Goal: Information Seeking & Learning: Learn about a topic

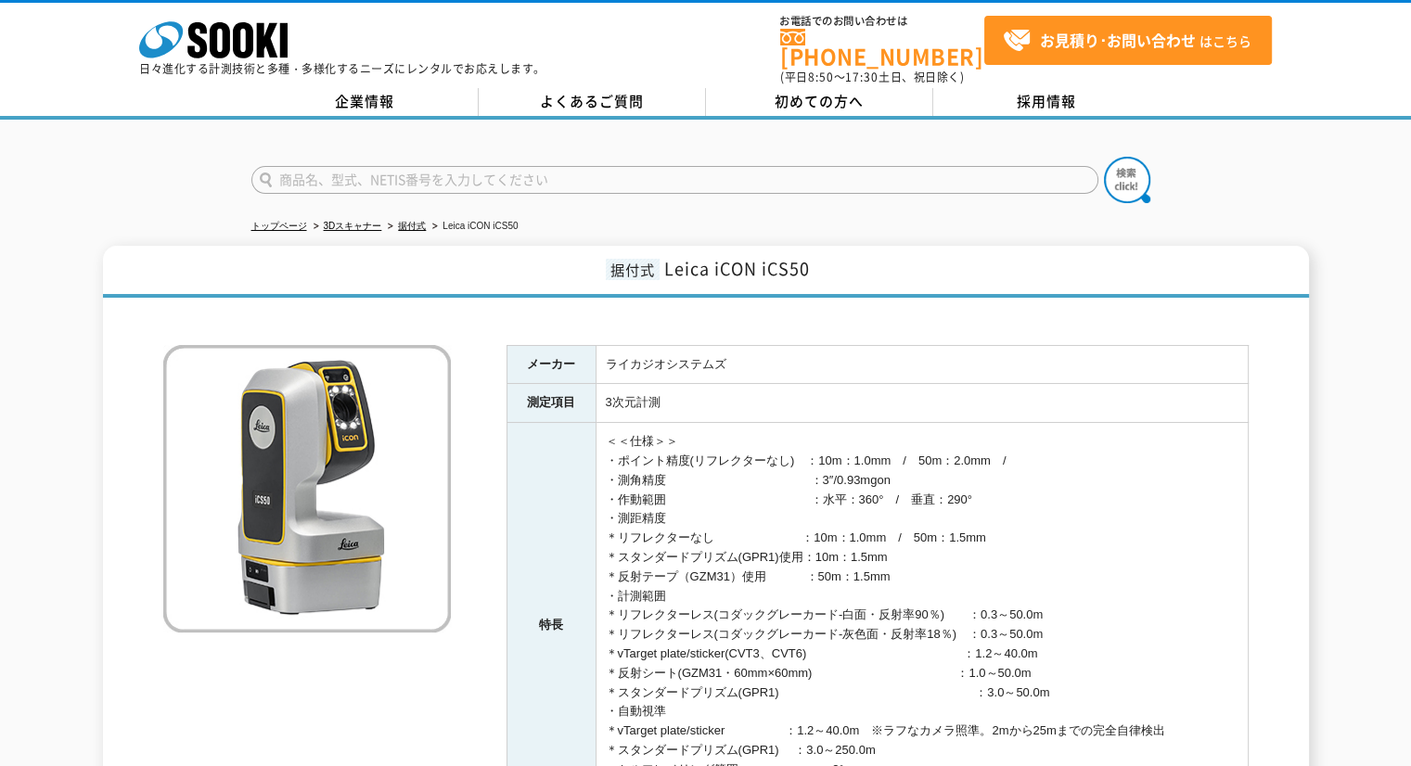
scroll to position [93, 0]
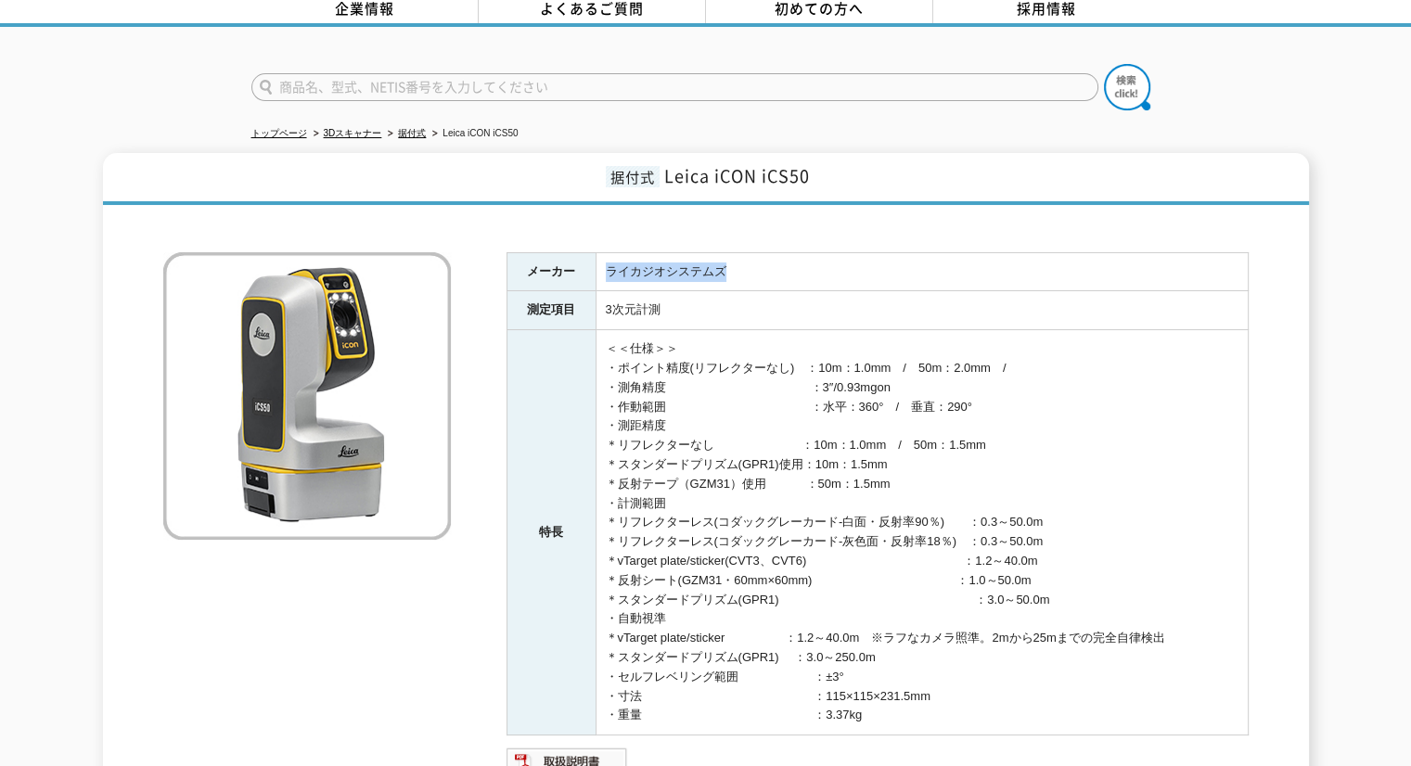
drag, startPoint x: 731, startPoint y: 263, endPoint x: 603, endPoint y: 252, distance: 128.4
click at [603, 252] on td "ライカジオシステムズ" at bounding box center [922, 271] width 652 height 39
copy td "ライカジオシステムズ"
drag, startPoint x: 604, startPoint y: 301, endPoint x: 671, endPoint y: 305, distance: 66.9
click at [671, 305] on td "3次元計測" at bounding box center [922, 310] width 652 height 39
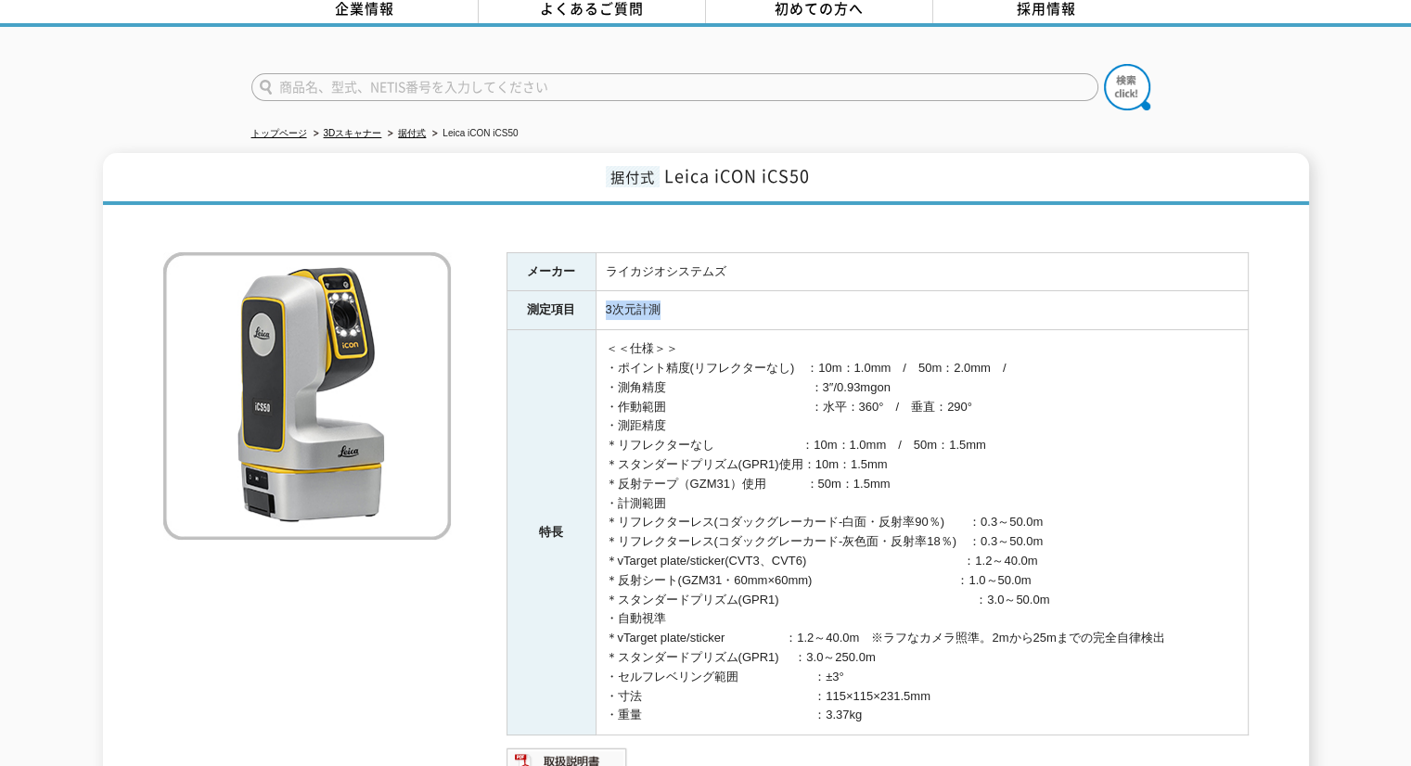
copy td "3次元計測"
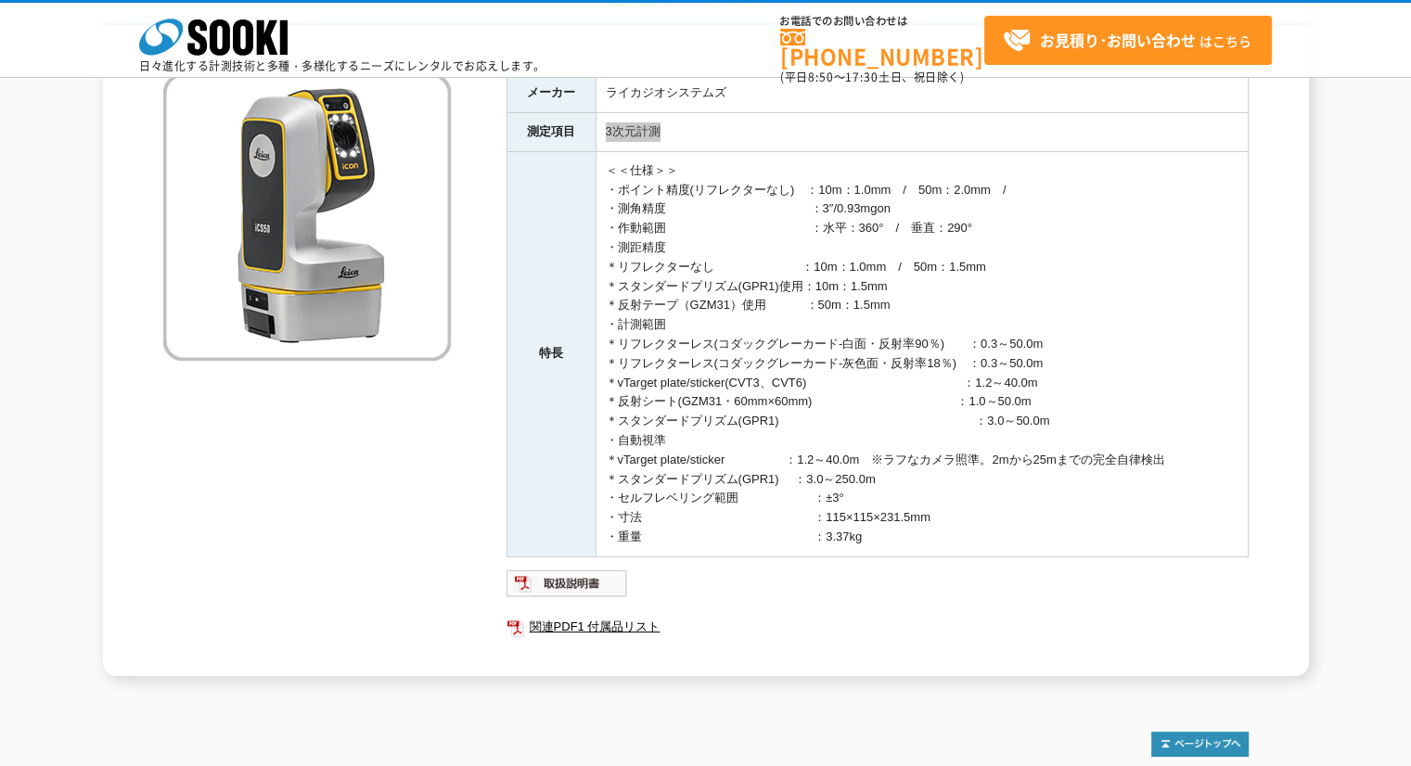
scroll to position [0, 0]
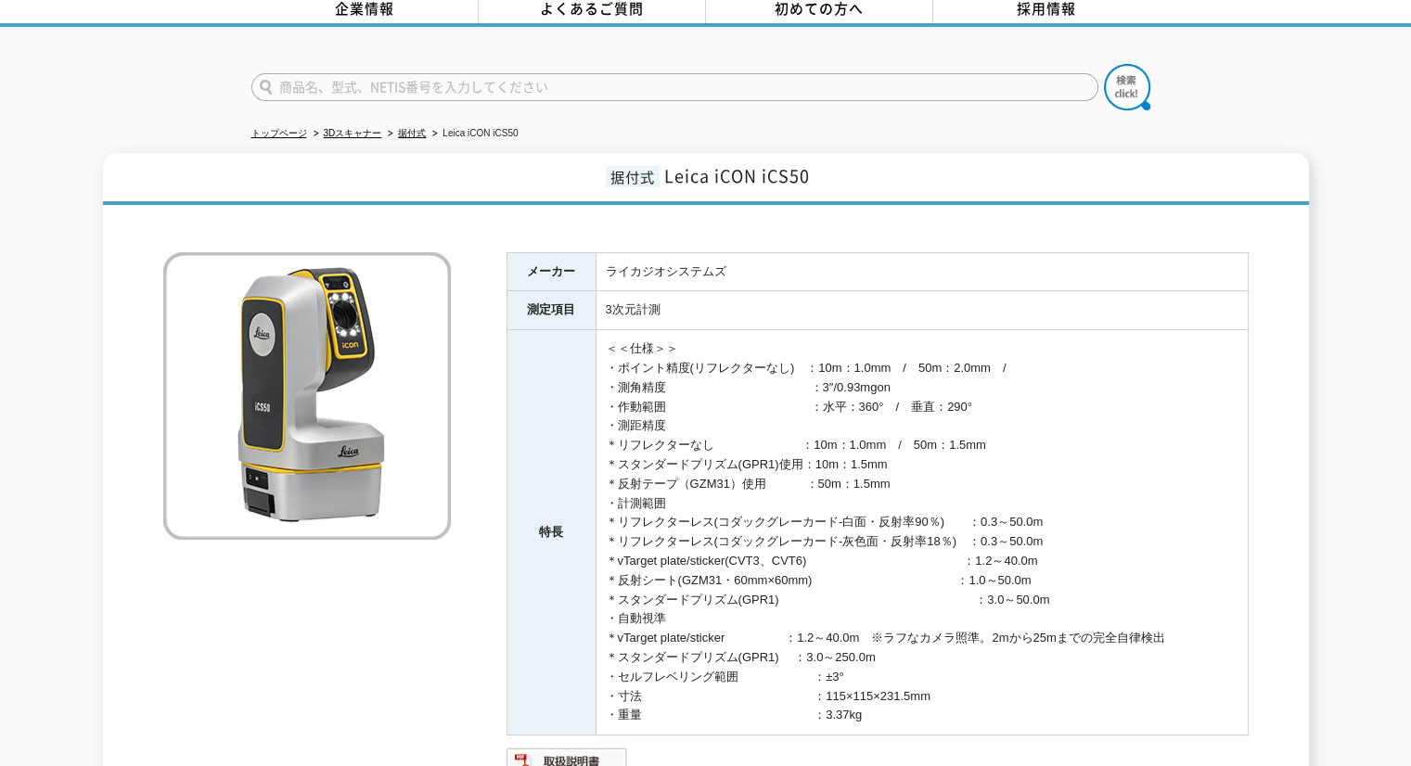
scroll to position [186, 0]
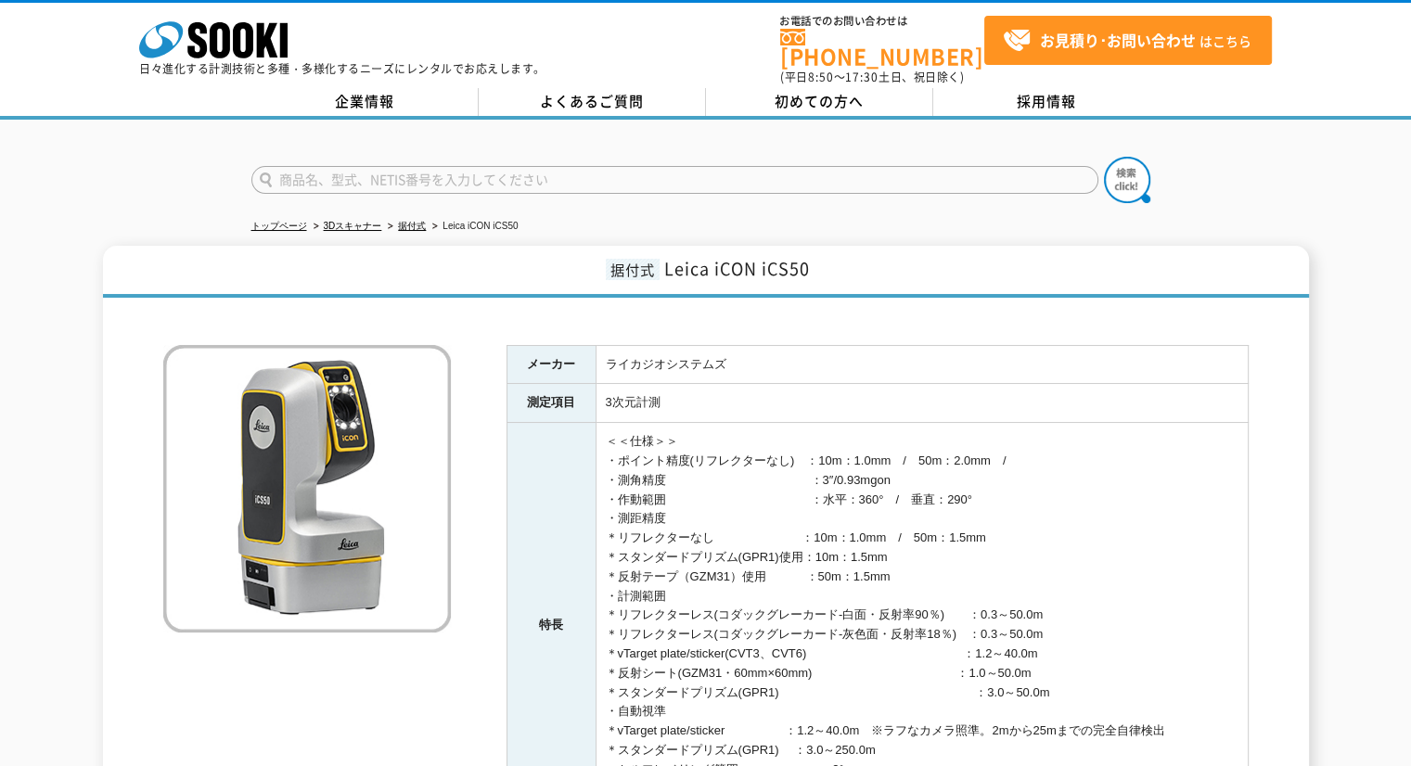
scroll to position [358, 0]
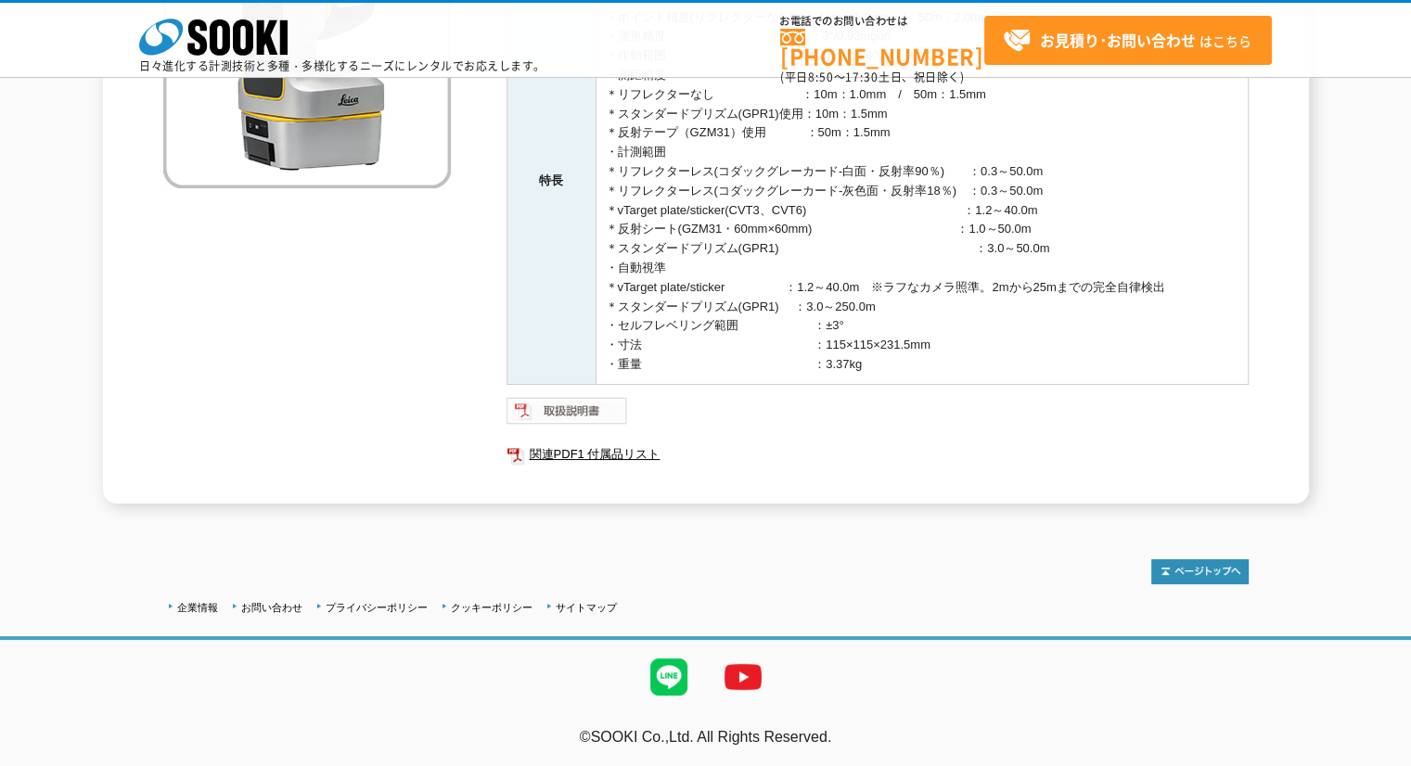
click at [568, 407] on img at bounding box center [567, 411] width 122 height 30
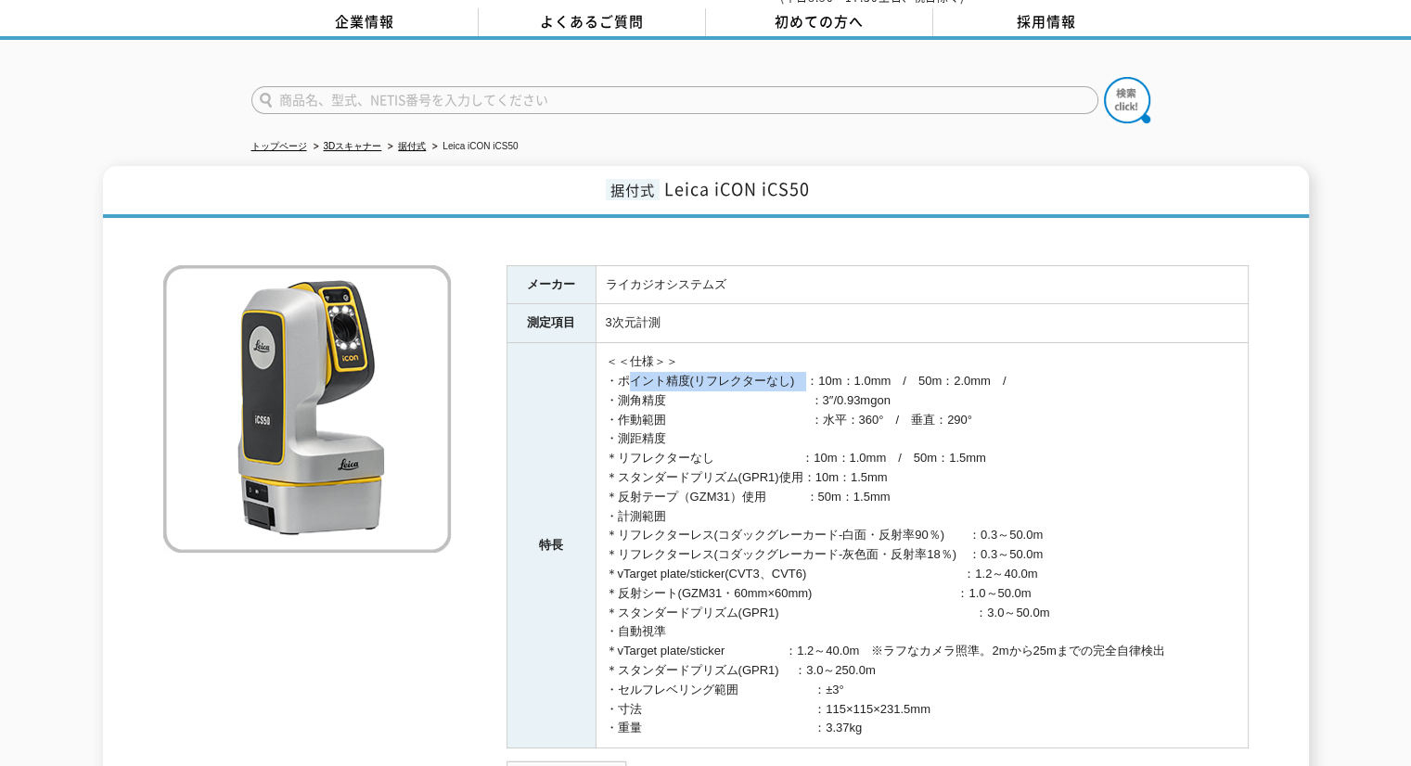
drag, startPoint x: 616, startPoint y: 366, endPoint x: 794, endPoint y: 377, distance: 178.4
click at [794, 377] on td "＜＜仕様＞＞ ・ポイント精度(リフレクターなし)　：10m：1.0mm　/　50m：2.0mm　/ ・測角精度　　　　　　　　　　　　：3″/0.93mgon…" at bounding box center [922, 545] width 652 height 405
copy td "ポイント精度(リフレクターなし)"
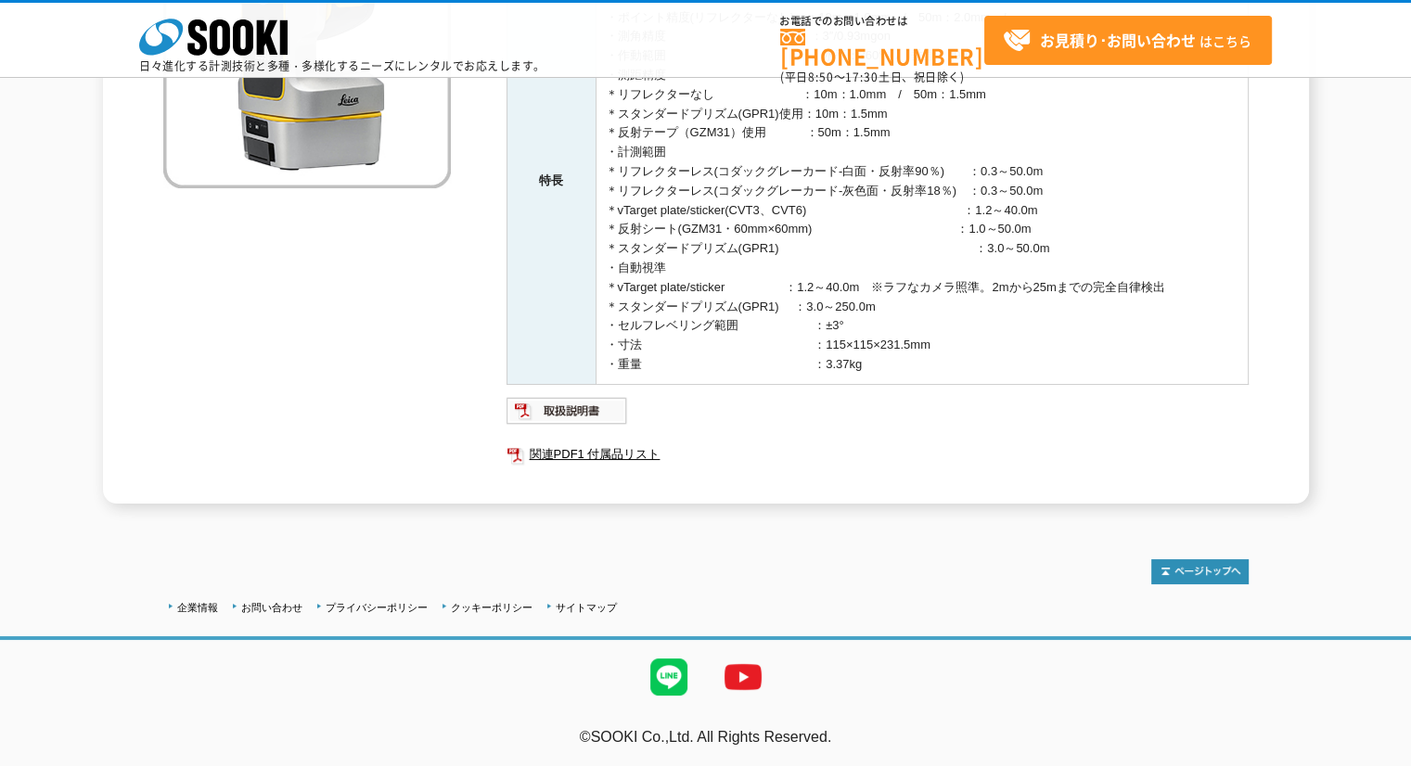
scroll to position [173, 0]
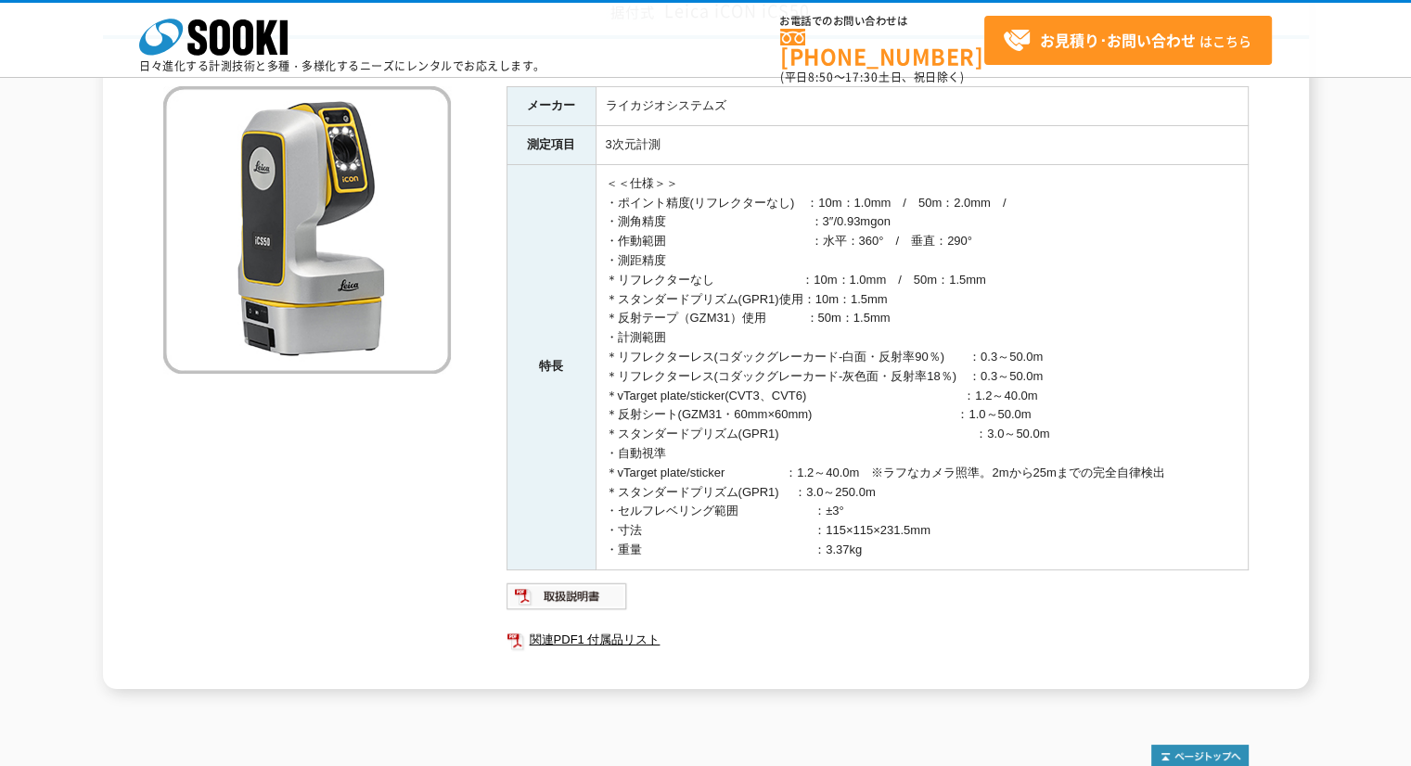
click at [544, 572] on div "メーカー ライカジオシステムズ 測定項目 3次元計測 特長 ＜＜仕様＞＞ ・ポイント精度(リフレクターなし)　：10m：1.0mm　/　50m：2.0mm　/…" at bounding box center [877, 387] width 742 height 603
click at [551, 590] on img at bounding box center [567, 597] width 122 height 30
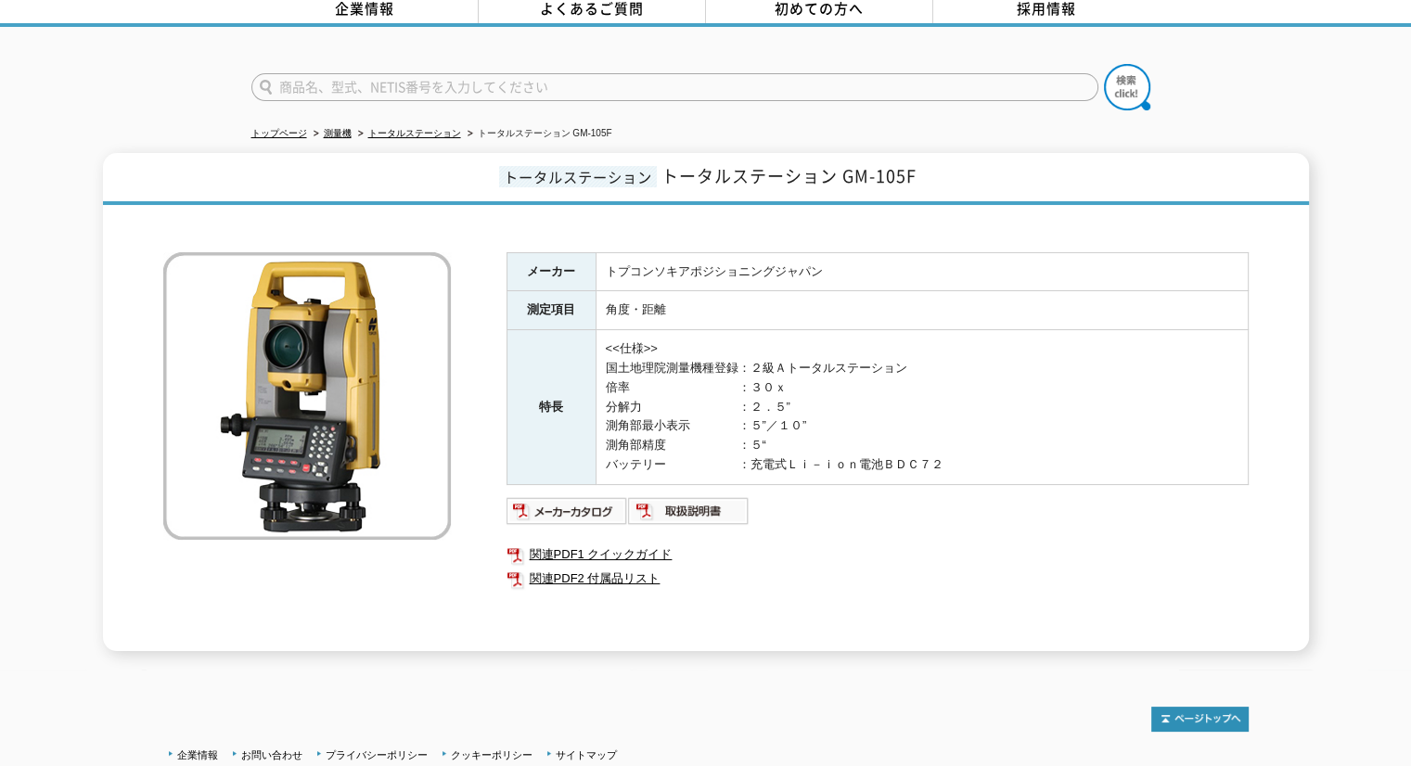
scroll to position [93, 0]
click at [575, 496] on img at bounding box center [567, 511] width 122 height 30
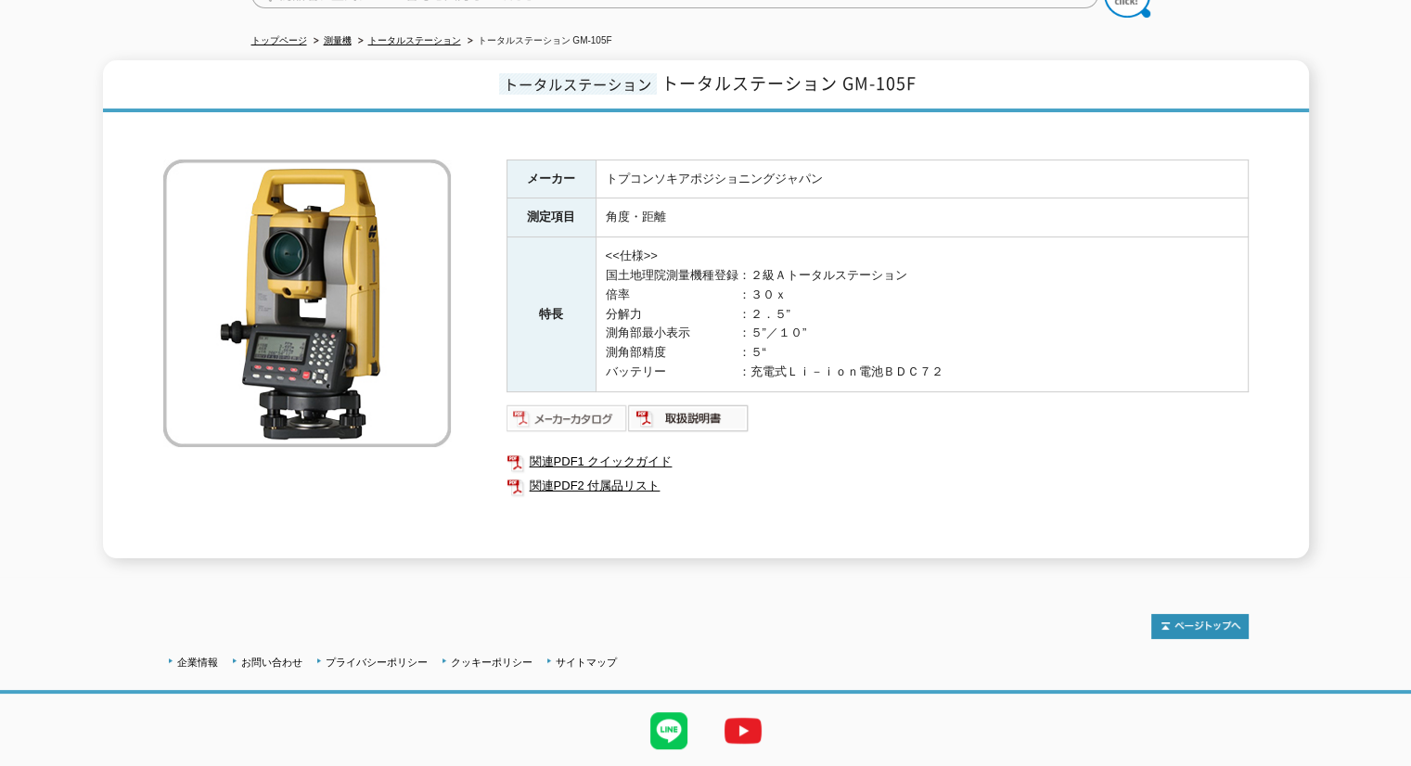
click at [543, 408] on img at bounding box center [567, 419] width 122 height 30
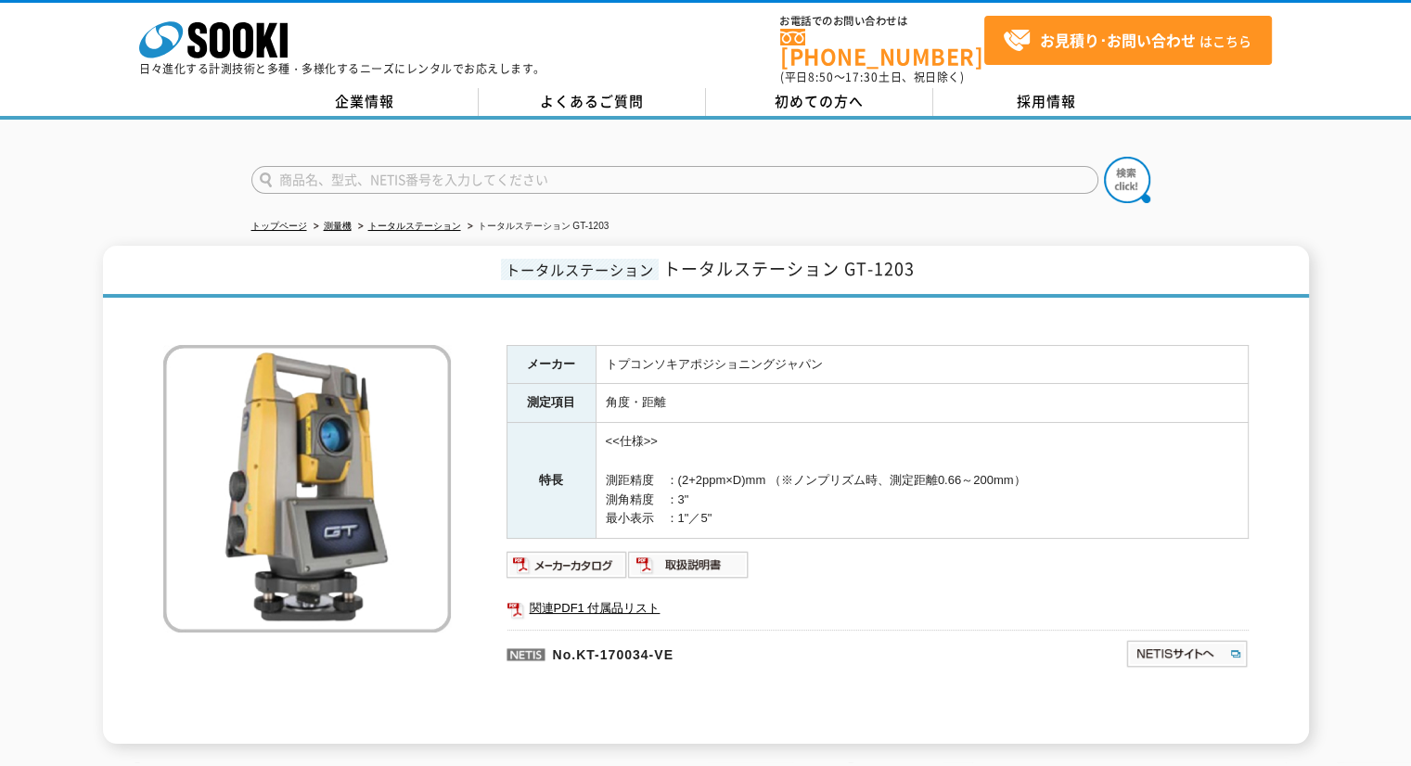
scroll to position [229, 0]
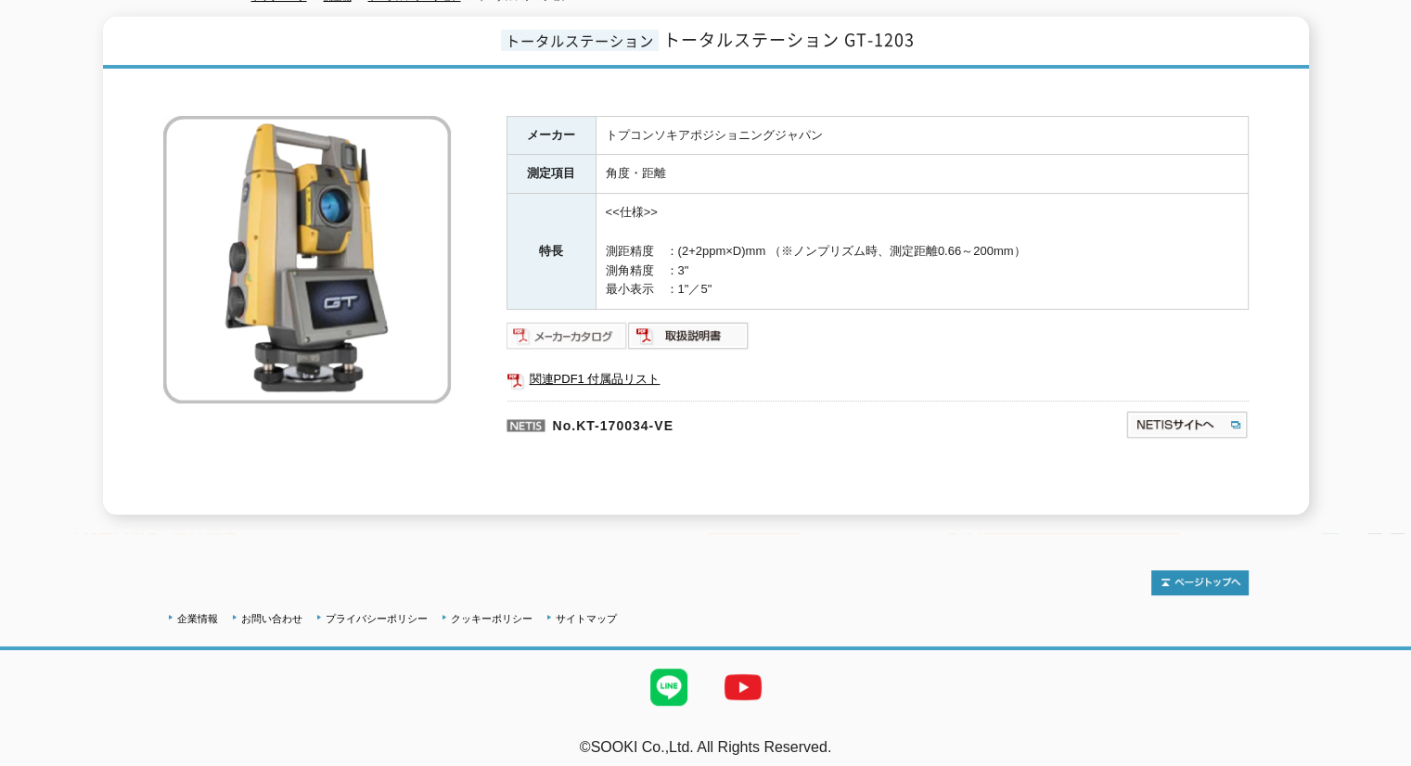
click at [611, 321] on img at bounding box center [567, 336] width 122 height 30
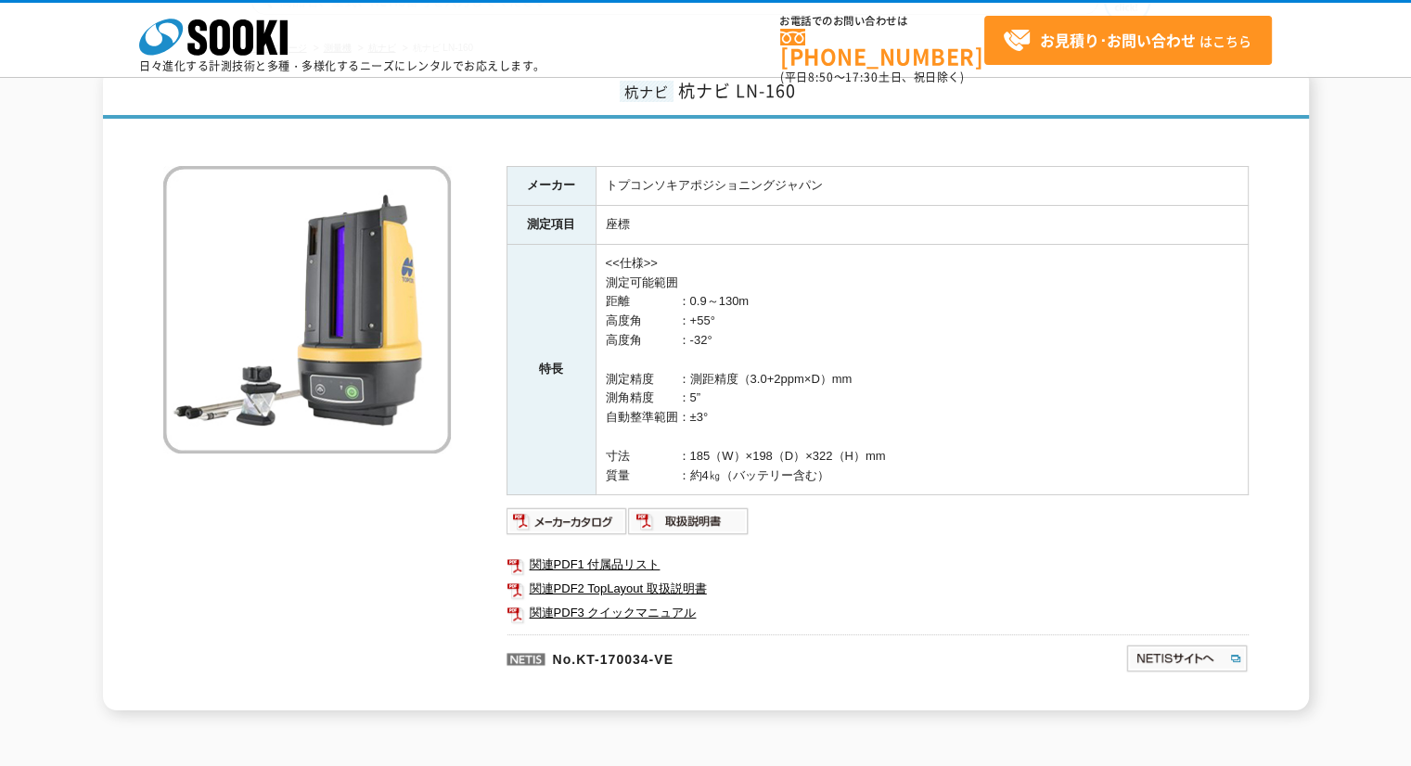
scroll to position [186, 0]
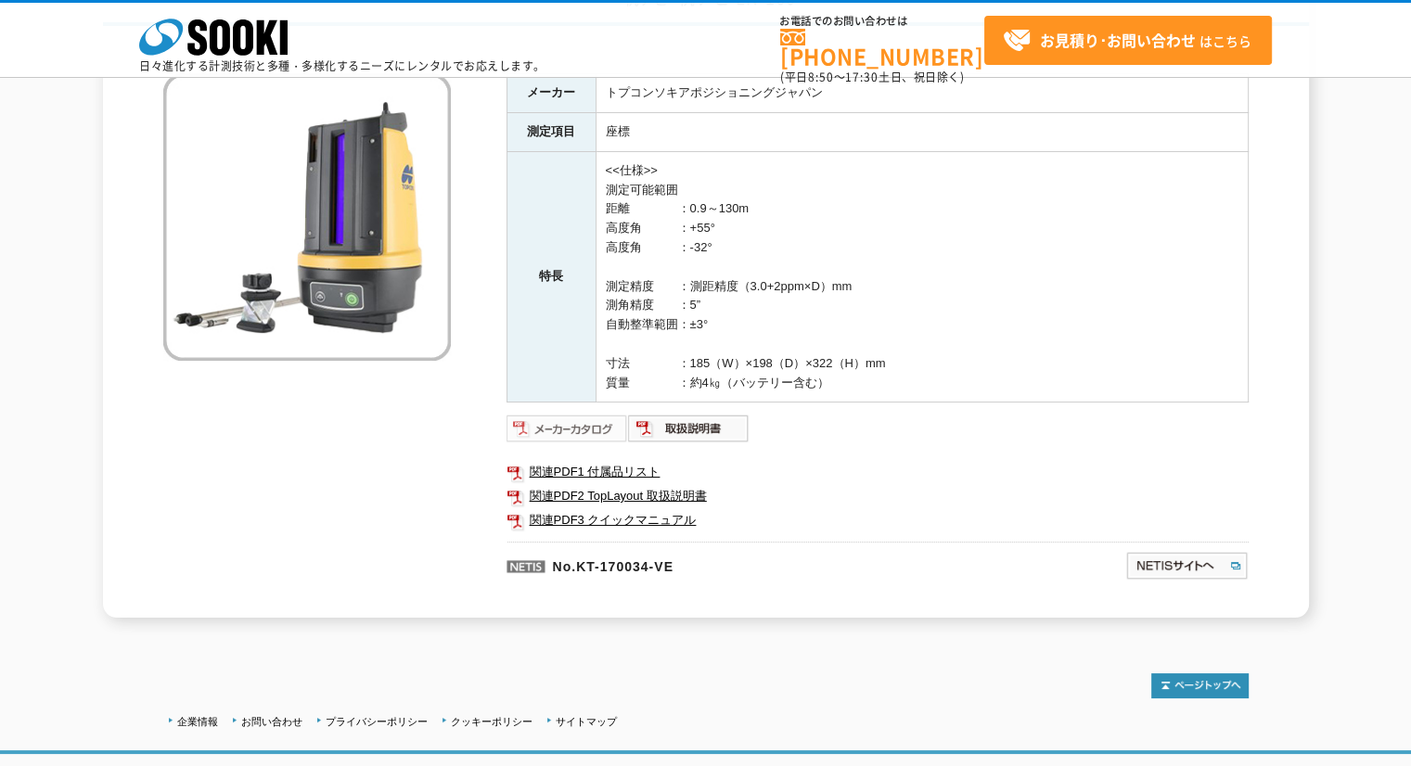
click at [583, 430] on img at bounding box center [567, 429] width 122 height 30
click at [607, 423] on img at bounding box center [567, 429] width 122 height 30
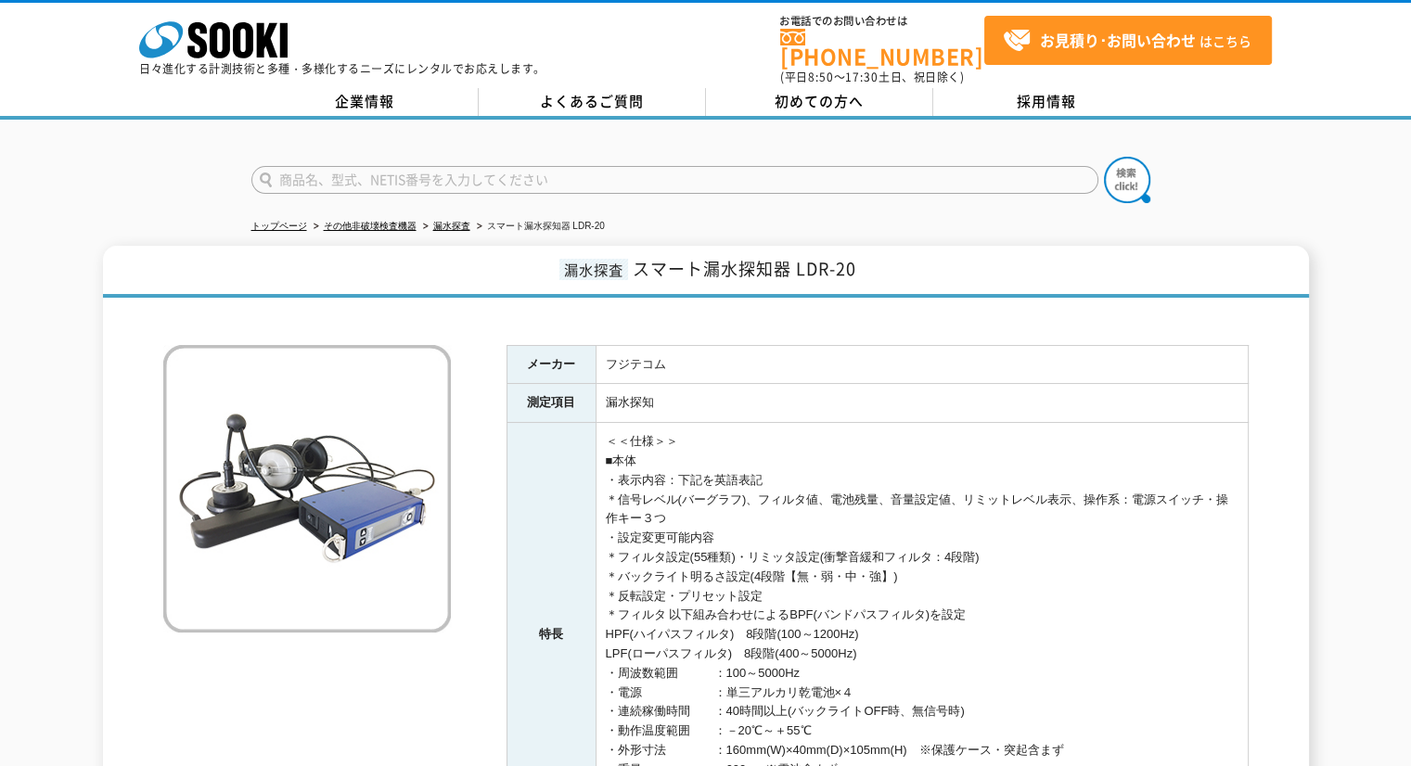
scroll to position [401, 0]
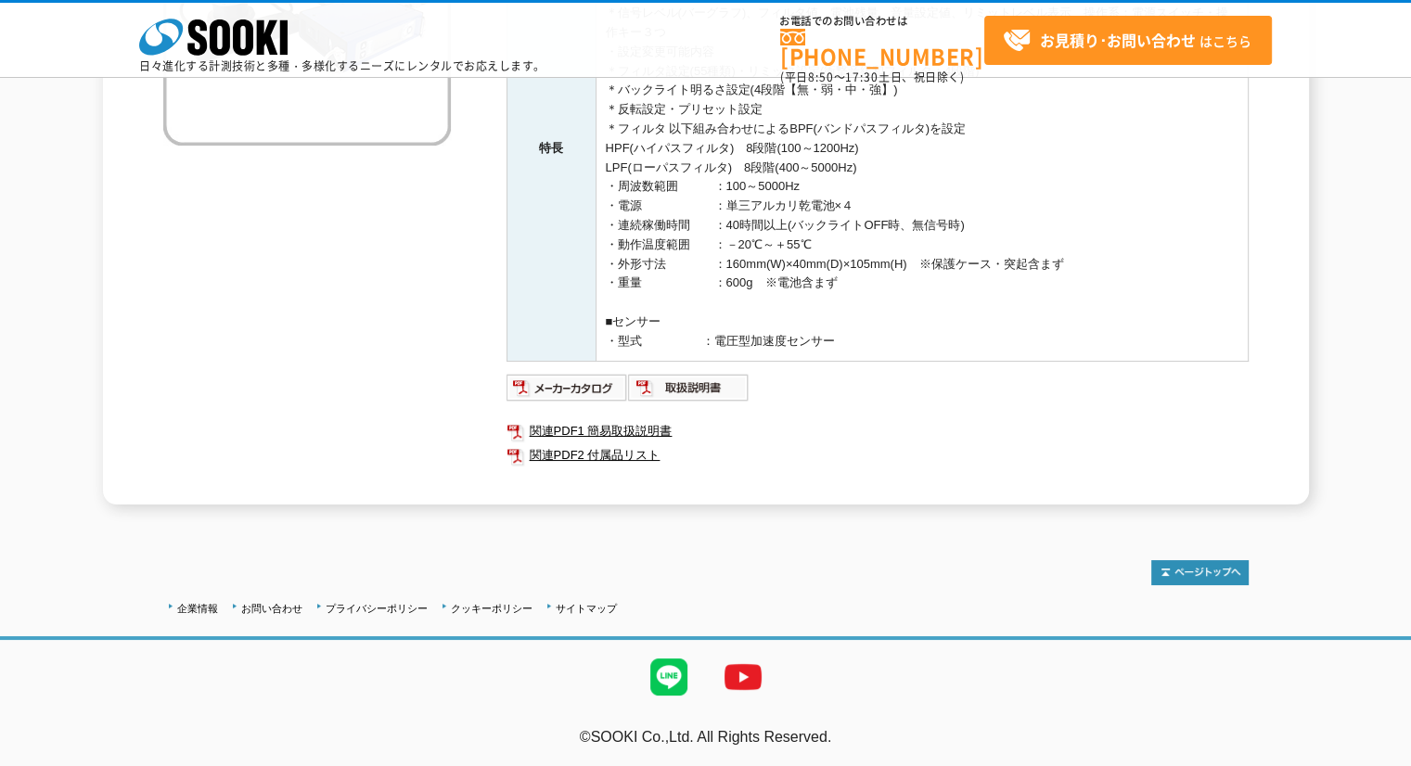
drag, startPoint x: 727, startPoint y: 199, endPoint x: 860, endPoint y: 208, distance: 132.9
click at [860, 208] on td "＜＜仕様＞＞ ■本体 ・表示内容：下記を英語表記 ＊信号レベル(バーグラフ)、フィルタ値、電池残量、音量設定値、リミットレベル表示、操作系：電源スイッチ・操作…" at bounding box center [922, 148] width 652 height 425
copy td "単三アルカリ乾電池×４"
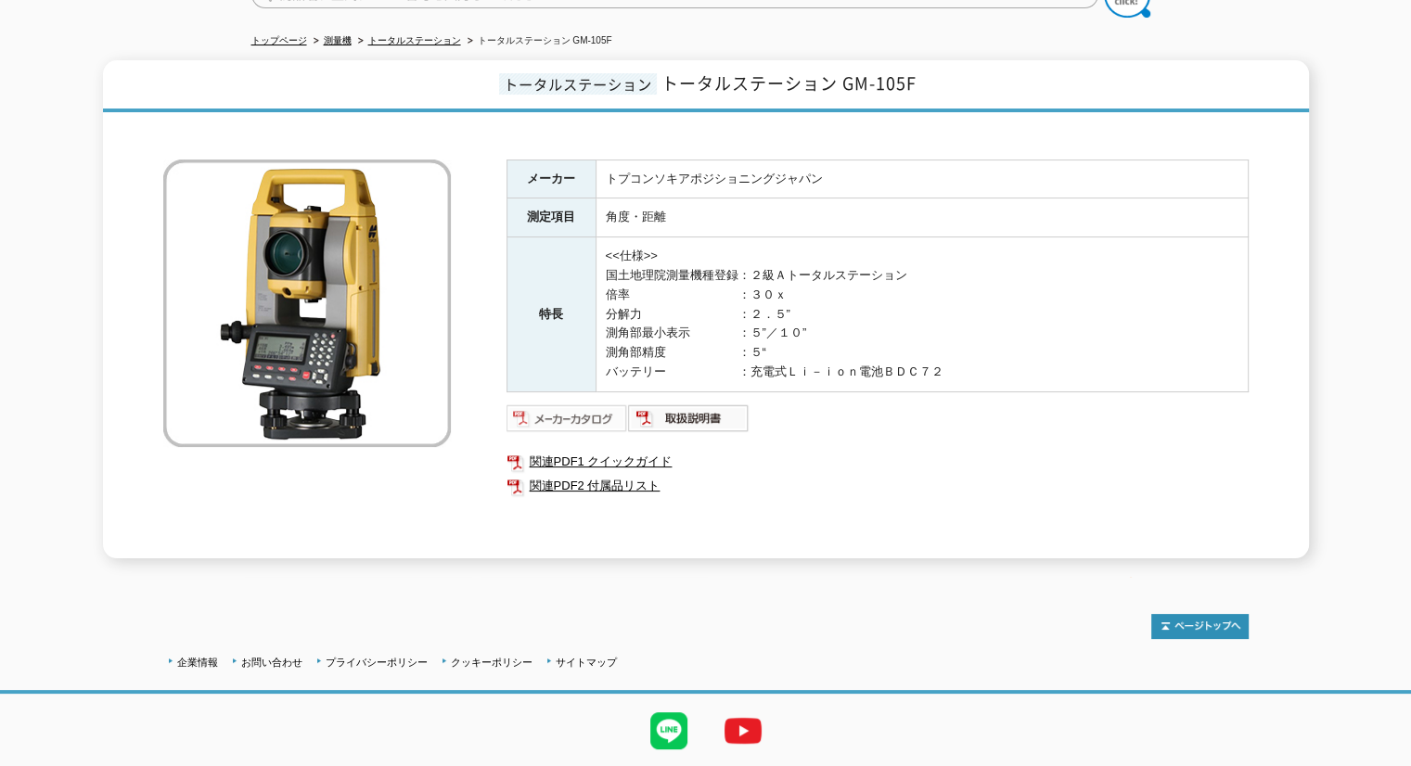
click at [546, 404] on img at bounding box center [567, 419] width 122 height 30
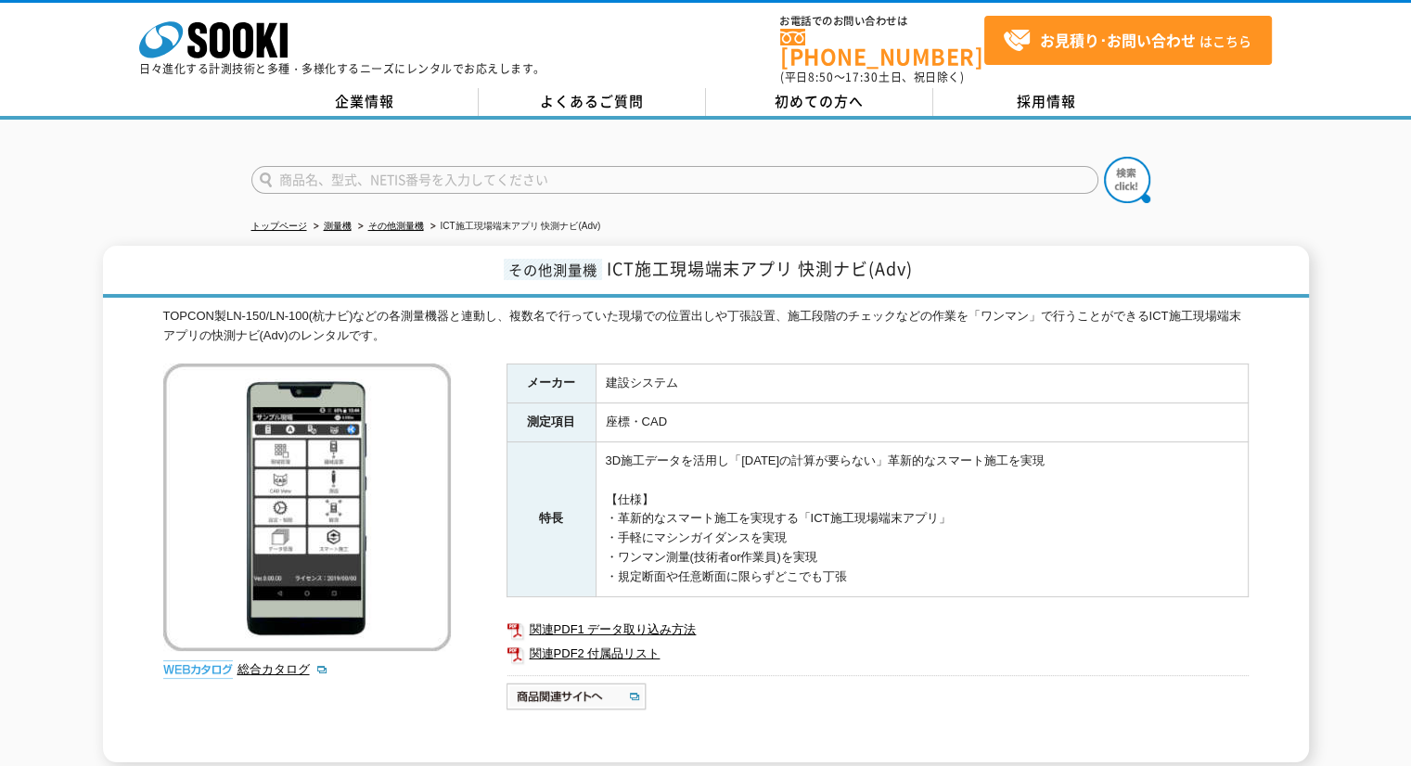
scroll to position [186, 0]
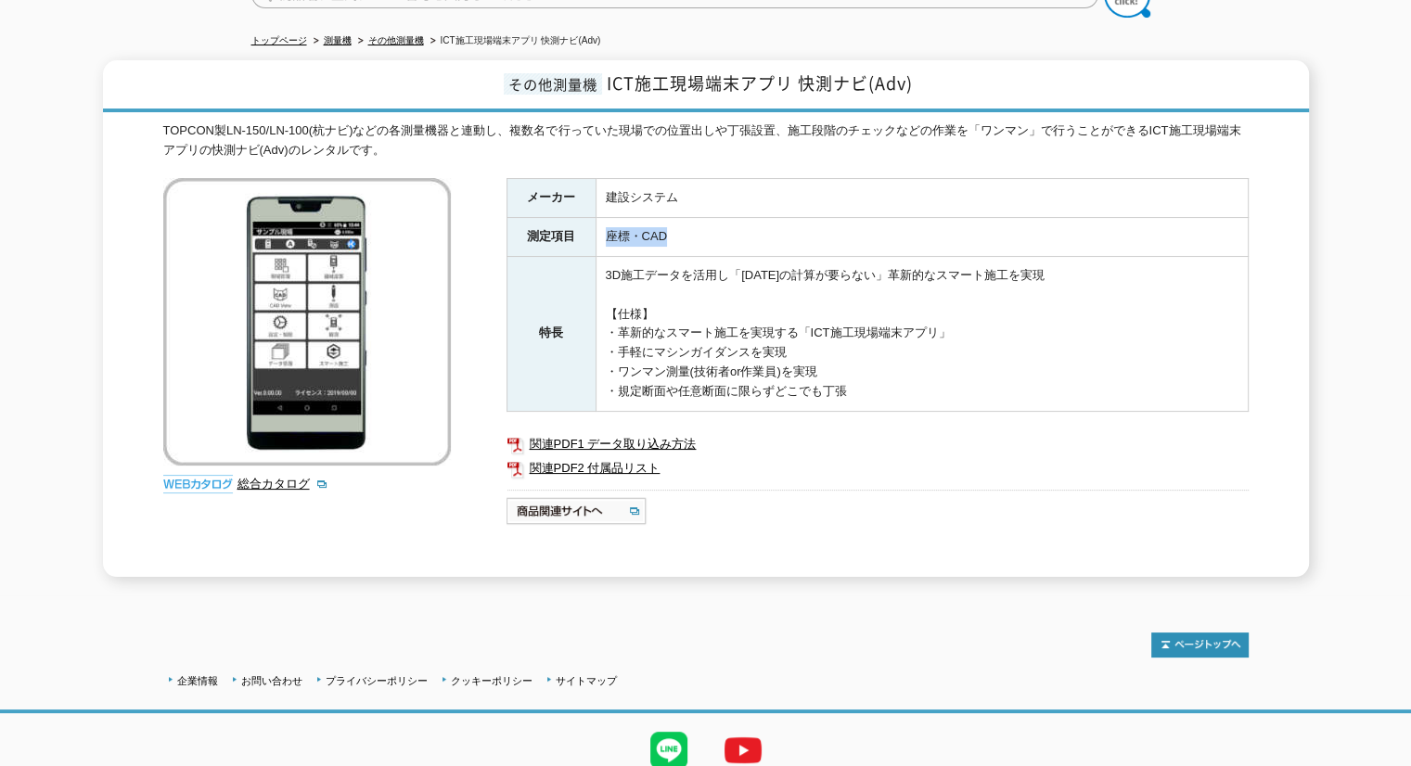
drag, startPoint x: 609, startPoint y: 223, endPoint x: 702, endPoint y: 227, distance: 92.9
click at [702, 227] on td "座標・CAD" at bounding box center [922, 237] width 652 height 39
copy td "座標・CAD"
click at [929, 490] on p at bounding box center [877, 508] width 742 height 36
click at [896, 492] on p at bounding box center [877, 508] width 742 height 36
